Goal: Check status: Check status

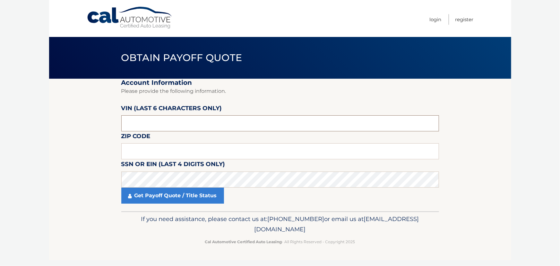
click at [141, 124] on input "text" at bounding box center [279, 123] width 317 height 16
type input "146670"
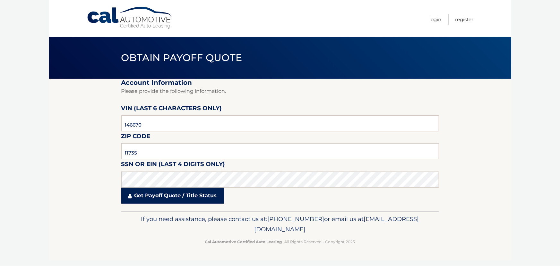
click at [158, 197] on link "Get Payoff Quote / Title Status" at bounding box center [172, 195] width 103 height 16
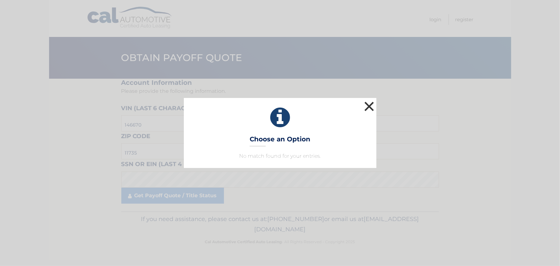
click at [370, 106] on button "×" at bounding box center [369, 106] width 13 height 13
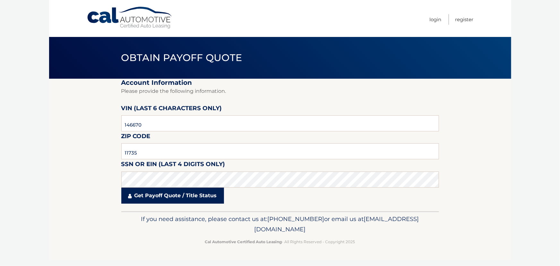
click at [157, 197] on link "Get Payoff Quote / Title Status" at bounding box center [172, 195] width 103 height 16
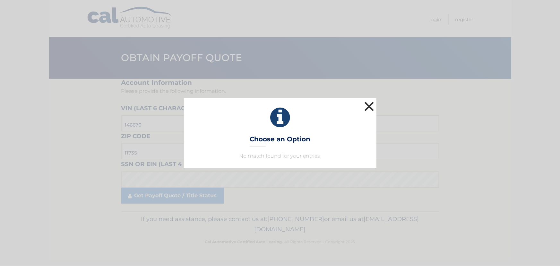
click at [371, 103] on button "×" at bounding box center [369, 106] width 13 height 13
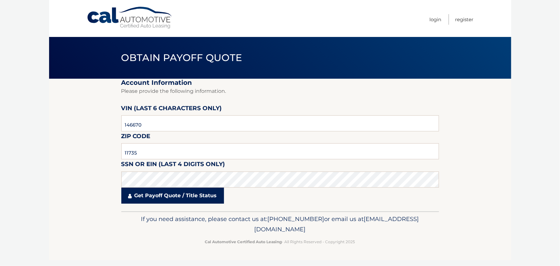
click at [183, 195] on link "Get Payoff Quote / Title Status" at bounding box center [172, 195] width 103 height 16
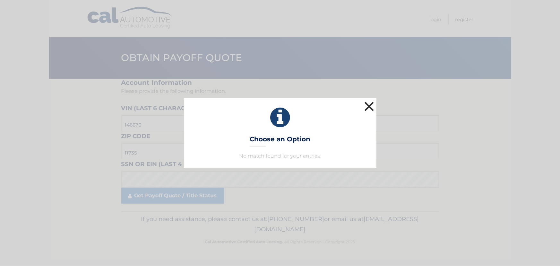
click at [368, 106] on button "×" at bounding box center [369, 106] width 13 height 13
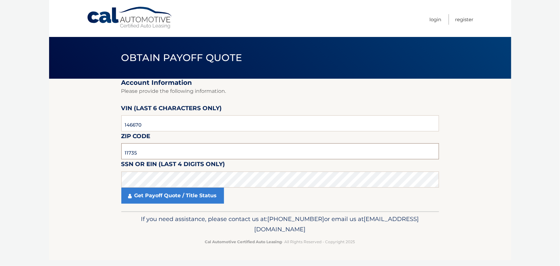
click at [155, 150] on input "11735" at bounding box center [279, 151] width 317 height 16
type input "11729"
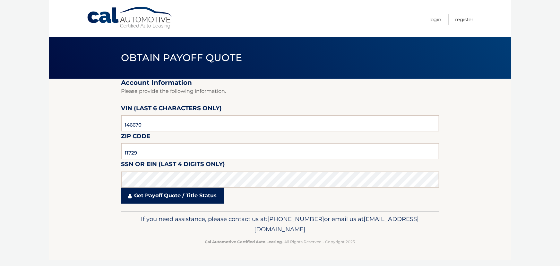
click at [167, 199] on link "Get Payoff Quote / Title Status" at bounding box center [172, 195] width 103 height 16
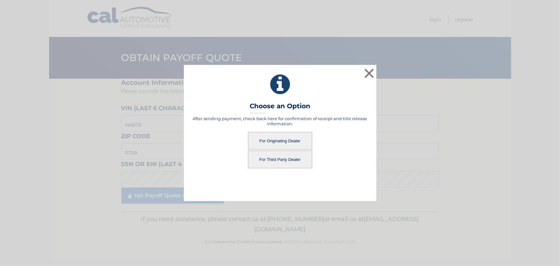
click at [288, 141] on button "For Originating Dealer" at bounding box center [280, 141] width 64 height 18
click at [280, 141] on button "For Originating Dealer" at bounding box center [280, 141] width 64 height 18
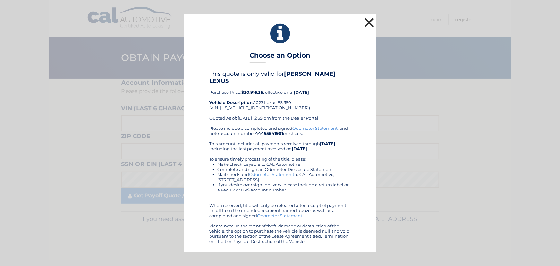
click at [367, 23] on button "×" at bounding box center [369, 22] width 13 height 13
